Goal: Information Seeking & Learning: Understand process/instructions

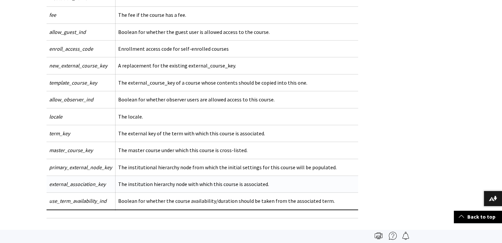
scroll to position [1052, 0]
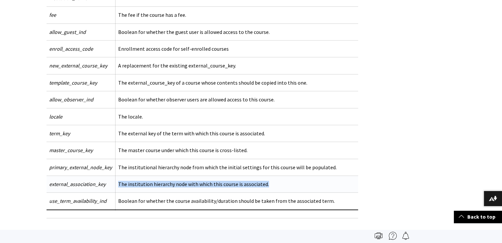
drag, startPoint x: 117, startPoint y: 180, endPoint x: 265, endPoint y: 180, distance: 148.1
click at [265, 180] on td "The institution hierarchy node with which this course is associated." at bounding box center [236, 184] width 243 height 17
click at [162, 180] on td "The institution hierarchy node with which this course is associated." at bounding box center [236, 184] width 243 height 17
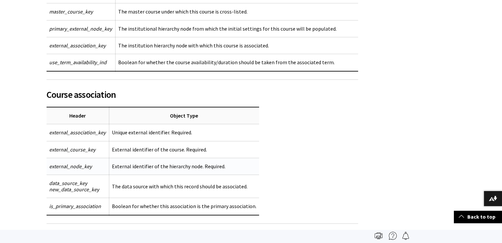
scroll to position [754, 0]
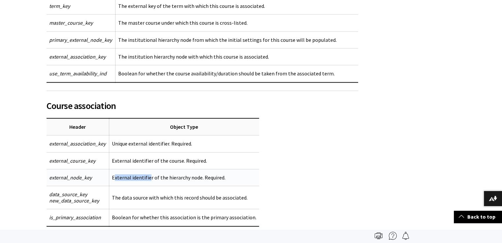
drag, startPoint x: 112, startPoint y: 176, endPoint x: 149, endPoint y: 178, distance: 36.7
click at [149, 178] on td "External identifier of the hierarchy node. Required." at bounding box center [184, 178] width 150 height 17
click at [116, 178] on td "External identifier of the hierarchy node. Required." at bounding box center [184, 178] width 150 height 17
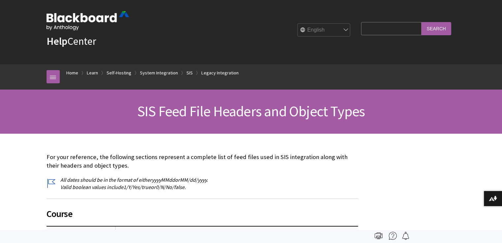
scroll to position [0, 0]
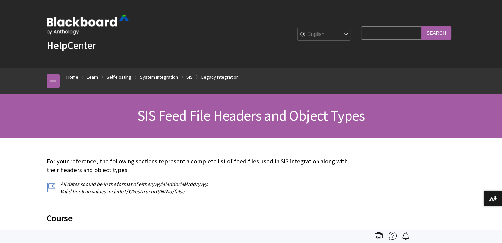
click at [117, 120] on h1 "SIS Feed File Headers and Object Types" at bounding box center [251, 115] width 422 height 17
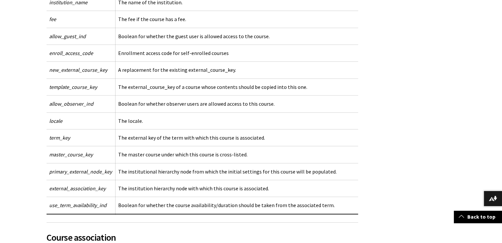
scroll to position [627, 0]
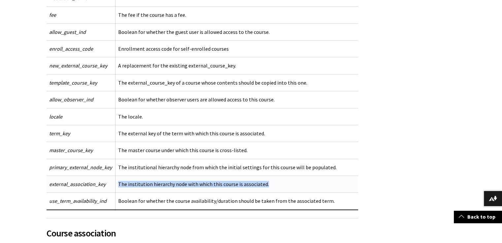
drag, startPoint x: 118, startPoint y: 181, endPoint x: 264, endPoint y: 182, distance: 145.8
click at [264, 182] on td "The institution hierarchy node with which this course is associated." at bounding box center [236, 184] width 243 height 17
click at [194, 182] on td "The institution hierarchy node with which this course is associated." at bounding box center [236, 184] width 243 height 17
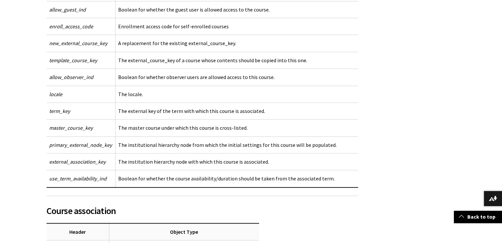
scroll to position [693, 0]
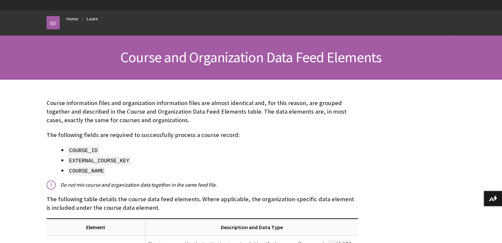
scroll to position [66, 0]
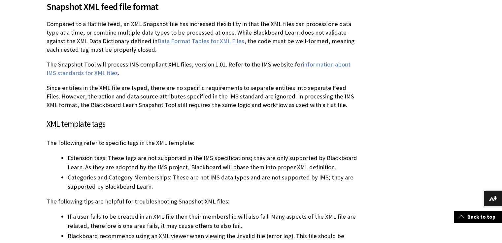
scroll to position [1847, 0]
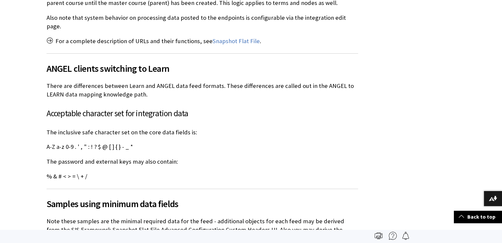
scroll to position [132, 0]
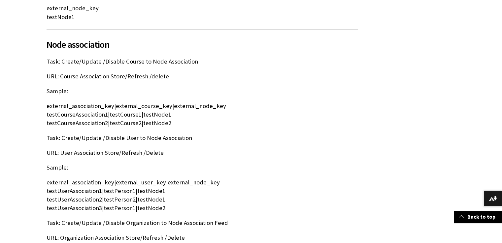
scroll to position [2230, 0]
